Goal: Task Accomplishment & Management: Manage account settings

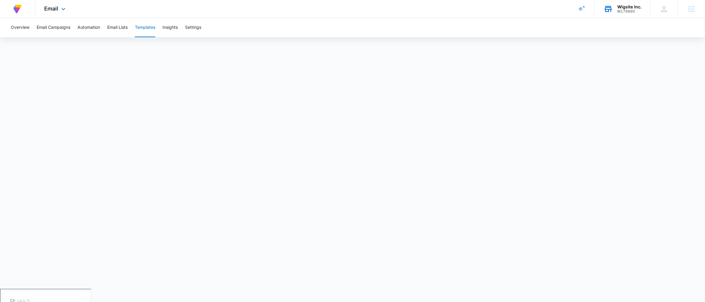
click at [632, 15] on div "Wigsite Inc. M179890 Your Accounts View All" at bounding box center [623, 9] width 56 height 18
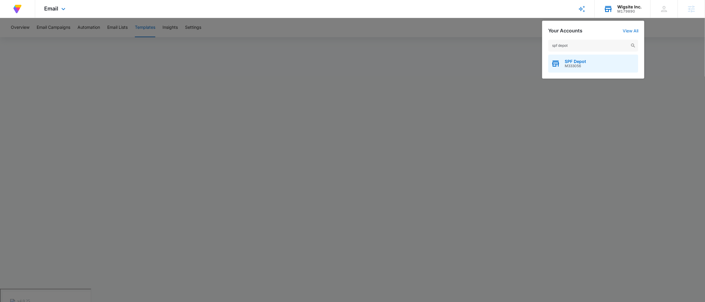
type input "spf depot"
click at [590, 57] on div "SPF Depot M333056" at bounding box center [593, 64] width 90 height 18
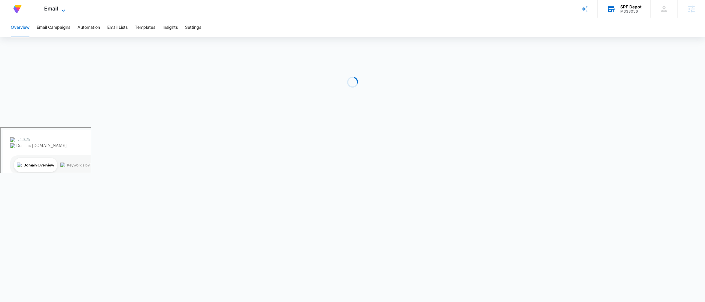
click at [62, 7] on icon at bounding box center [63, 10] width 7 height 7
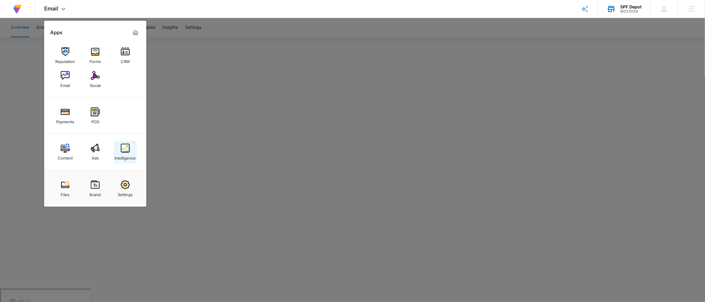
click at [127, 156] on div "Intelligence" at bounding box center [125, 157] width 21 height 8
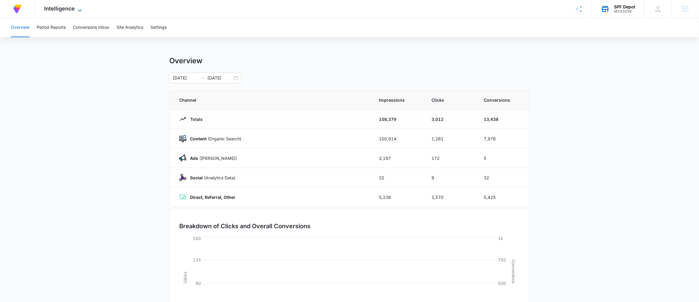
click at [81, 11] on icon at bounding box center [79, 10] width 7 height 7
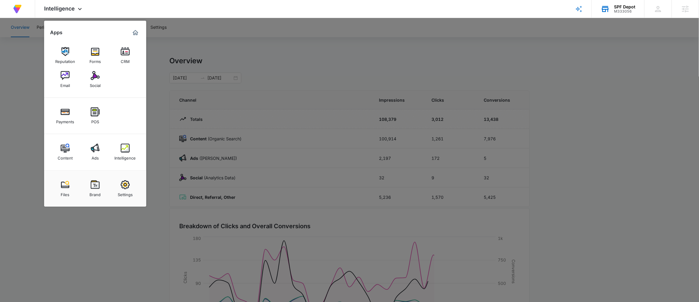
click at [126, 189] on link "Settings" at bounding box center [125, 188] width 23 height 23
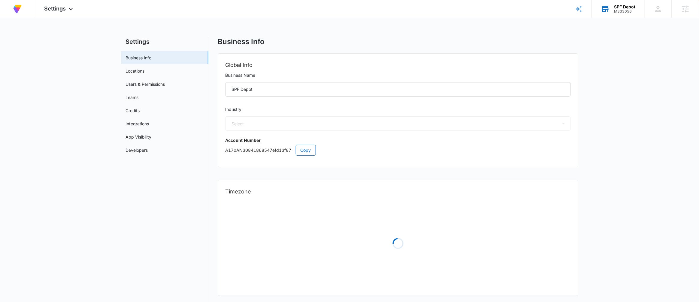
select select "45"
select select "US"
select select "America/[GEOGRAPHIC_DATA]"
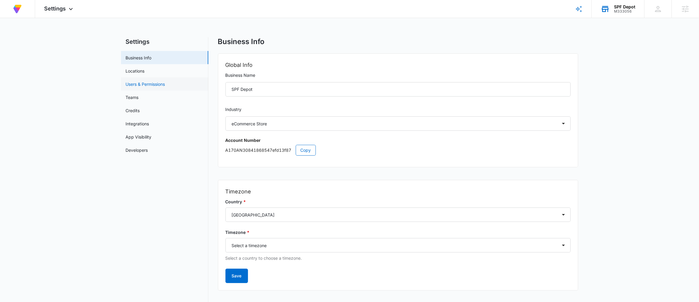
click at [142, 83] on link "Users & Permissions" at bounding box center [145, 84] width 39 height 6
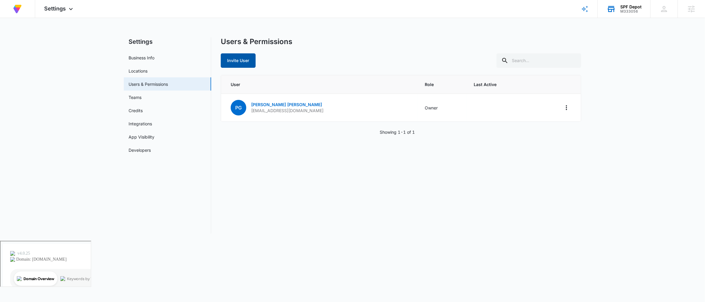
click at [223, 54] on button "Invite User" at bounding box center [238, 60] width 35 height 14
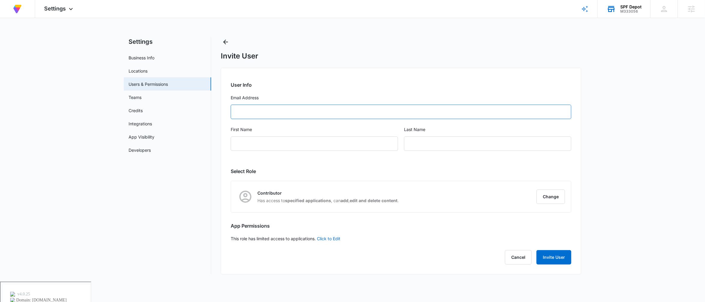
click at [273, 116] on input "Email Address" at bounding box center [401, 112] width 341 height 14
paste input "[PERSON_NAME][EMAIL_ADDRESS][PERSON_NAME][DOMAIN_NAME]"
type input "[PERSON_NAME][EMAIL_ADDRESS][PERSON_NAME][DOMAIN_NAME]"
click at [347, 82] on h2 "User Info" at bounding box center [401, 84] width 341 height 7
type input "[PERSON_NAME]"
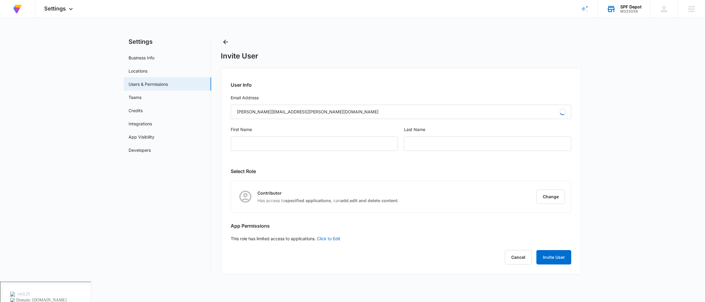
type input "Luthye"
click at [552, 196] on button "Change" at bounding box center [550, 197] width 29 height 14
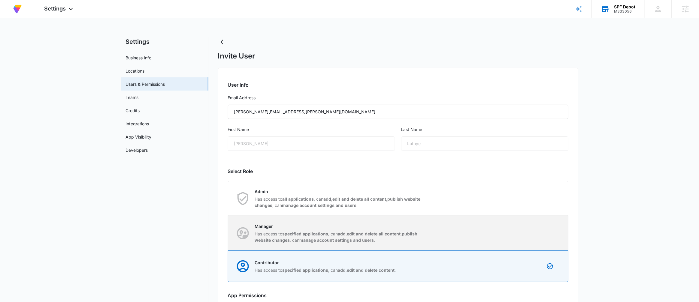
click at [316, 236] on strong "specified applications" at bounding box center [306, 234] width 46 height 5
click at [229, 234] on input "Manager Has access to specified applications , can add , edit and delete all co…" at bounding box center [228, 233] width 0 height 0
radio input "true"
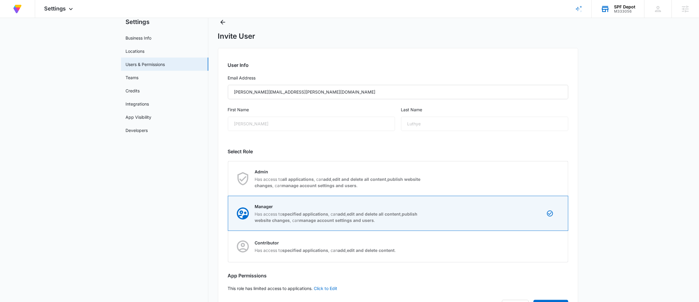
scroll to position [50, 0]
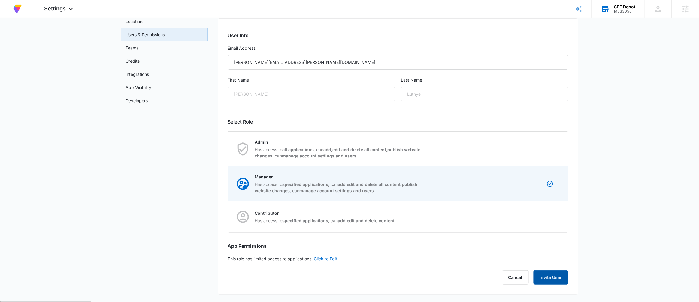
click at [553, 273] on button "Invite User" at bounding box center [551, 278] width 35 height 14
